Goal: Unclear

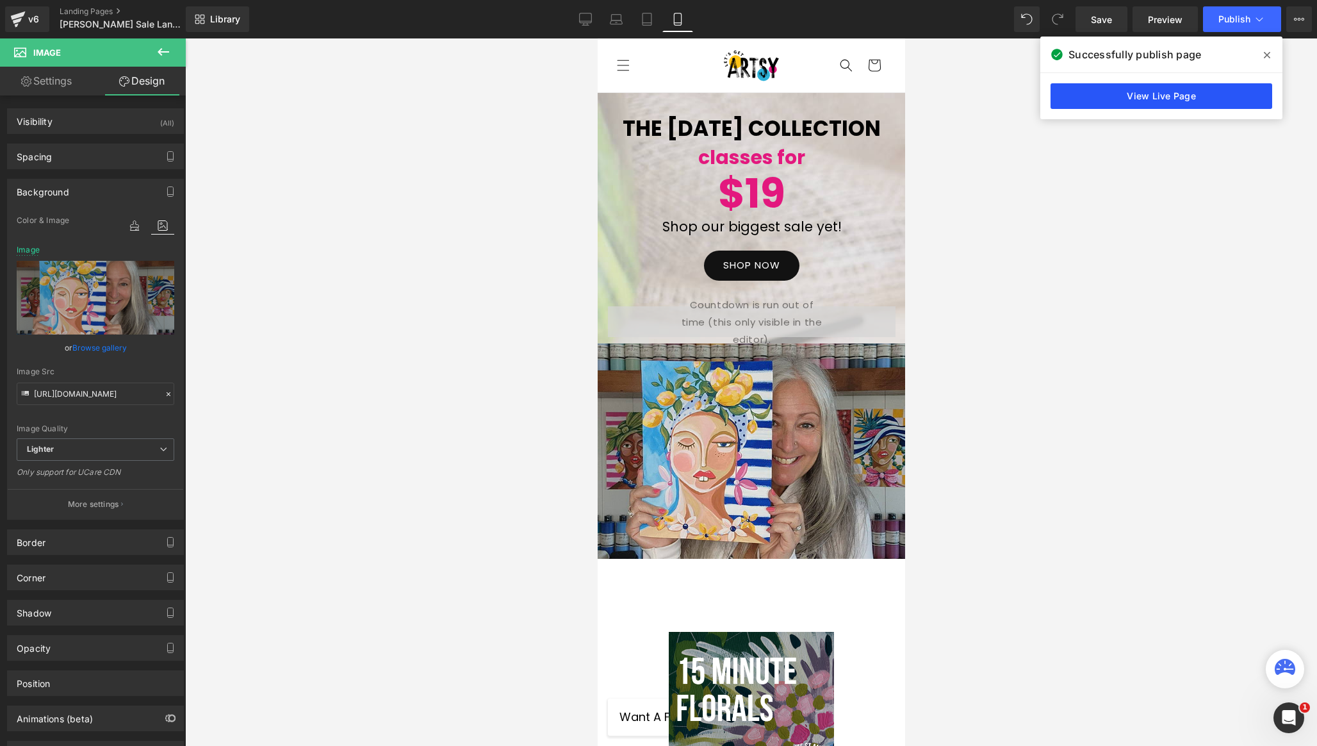
scroll to position [2, 0]
click at [1121, 93] on link "View Live Page" at bounding box center [1162, 96] width 222 height 26
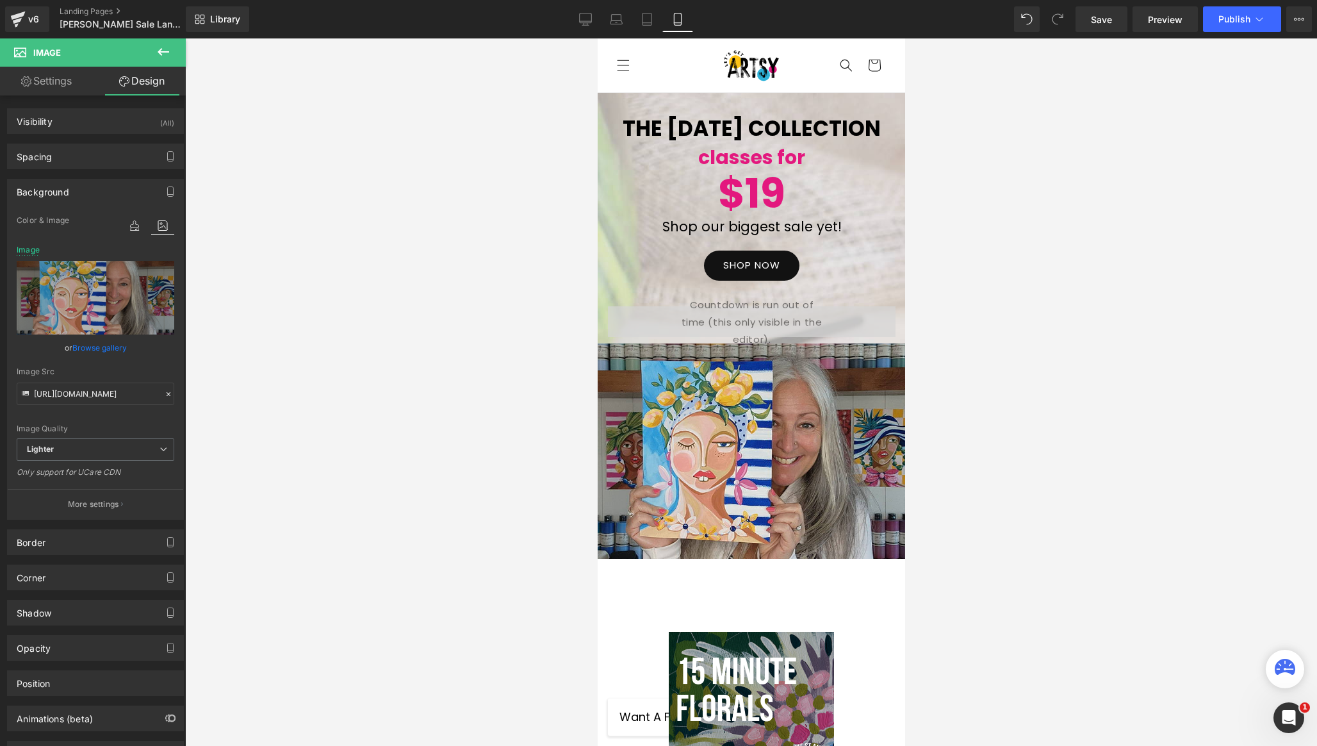
drag, startPoint x: 582, startPoint y: 20, endPoint x: 946, endPoint y: 3, distance: 364.9
click at [582, 20] on icon at bounding box center [585, 19] width 13 height 13
